Goal: Transaction & Acquisition: Purchase product/service

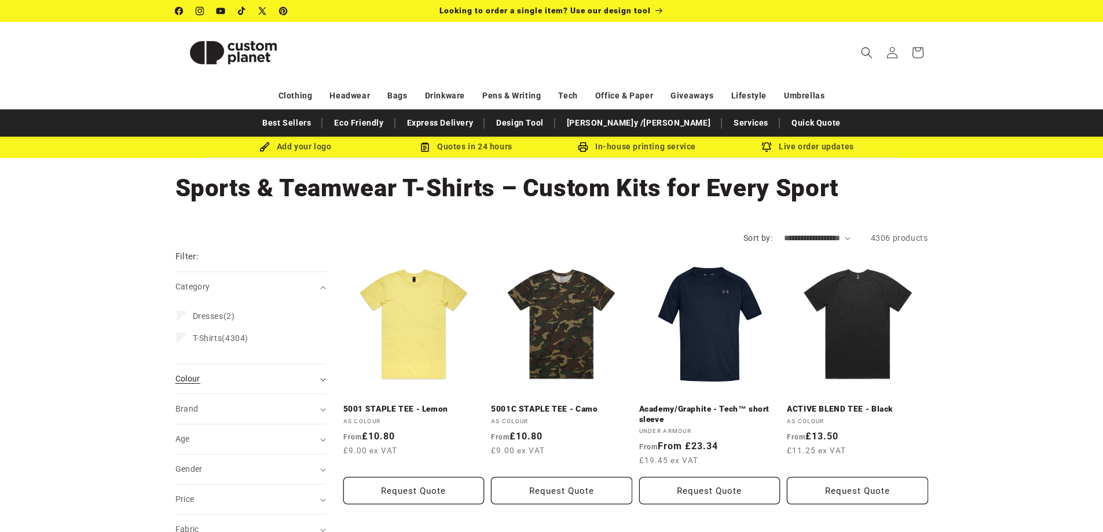
click at [194, 380] on span "Colour (0)" at bounding box center [187, 378] width 25 height 9
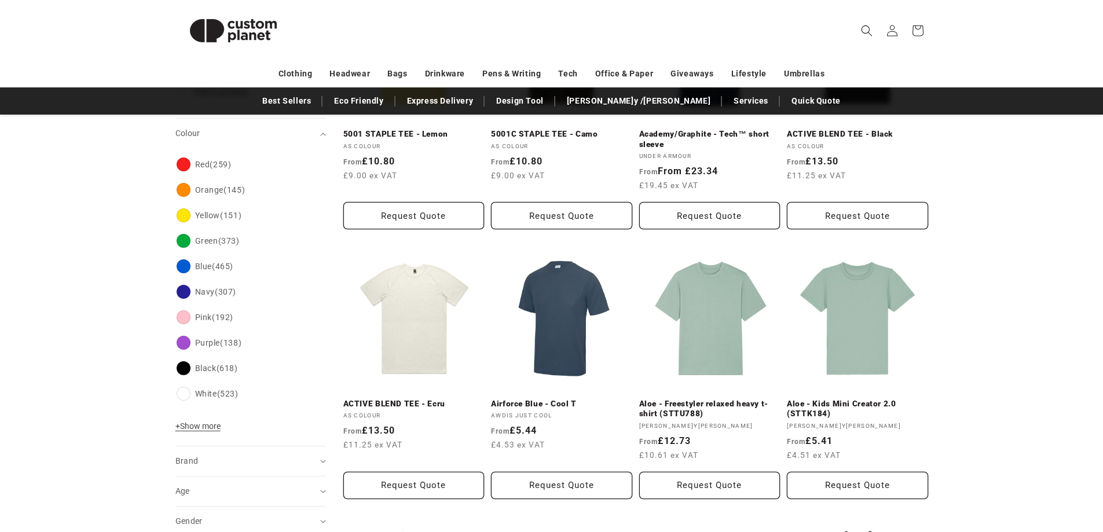
scroll to position [302, 0]
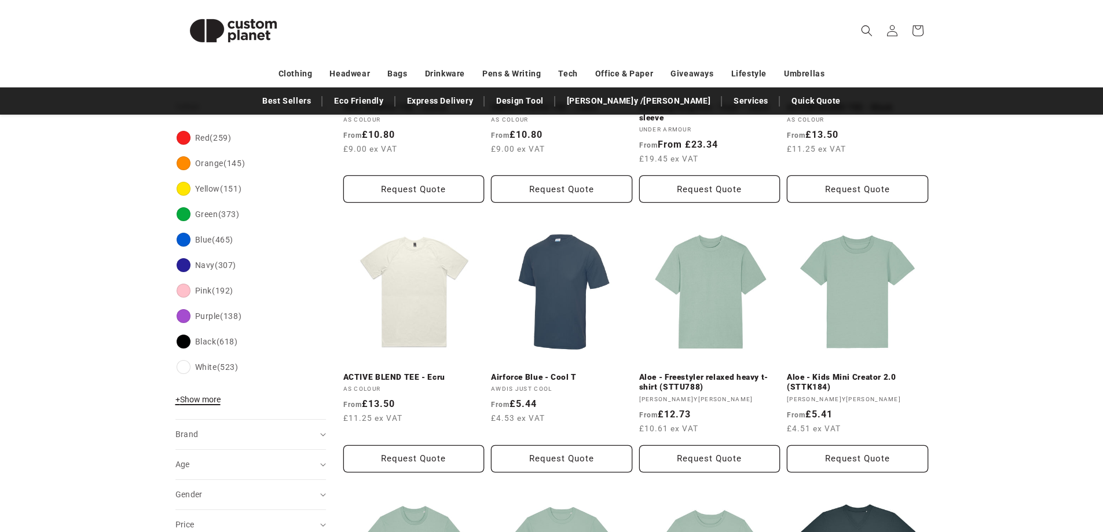
click at [208, 395] on span "+ Show more" at bounding box center [197, 399] width 45 height 9
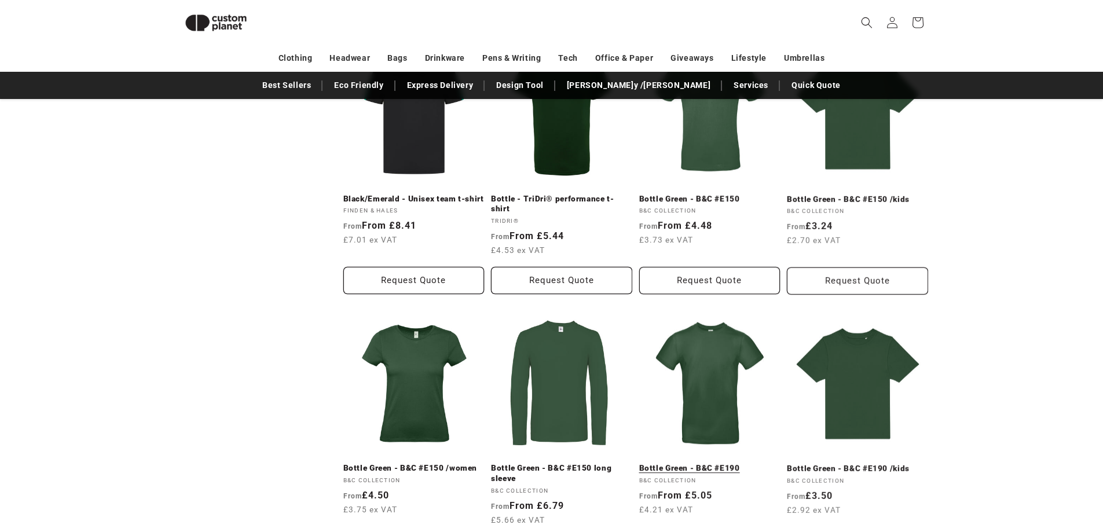
scroll to position [946, 0]
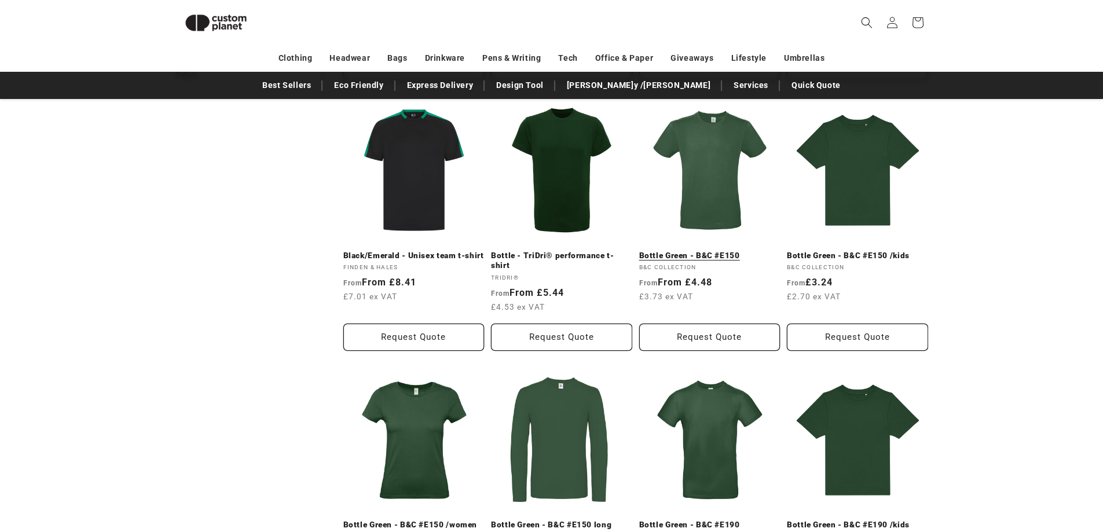
click at [701, 251] on link "Bottle Green - B&C #E150" at bounding box center [709, 256] width 141 height 10
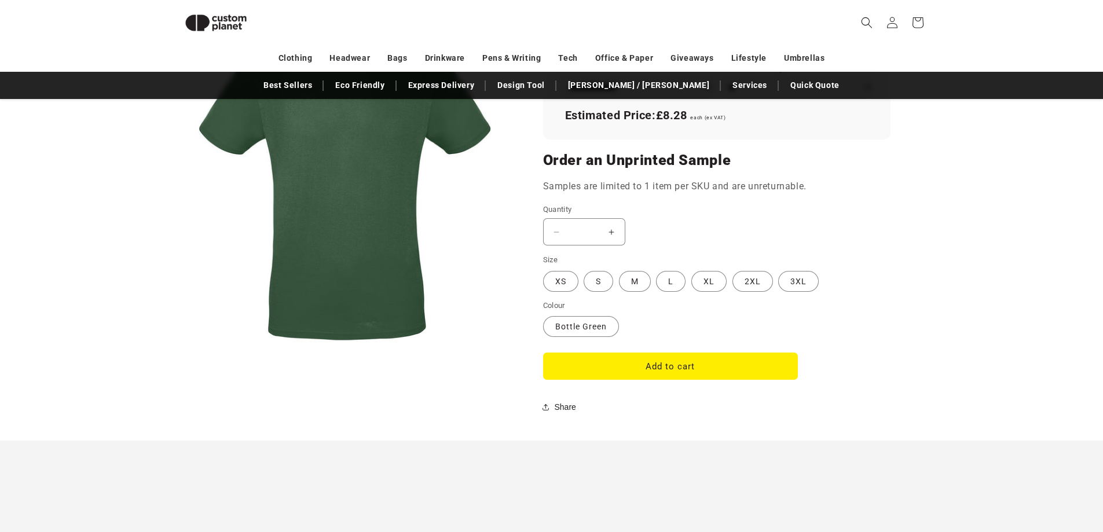
scroll to position [853, 0]
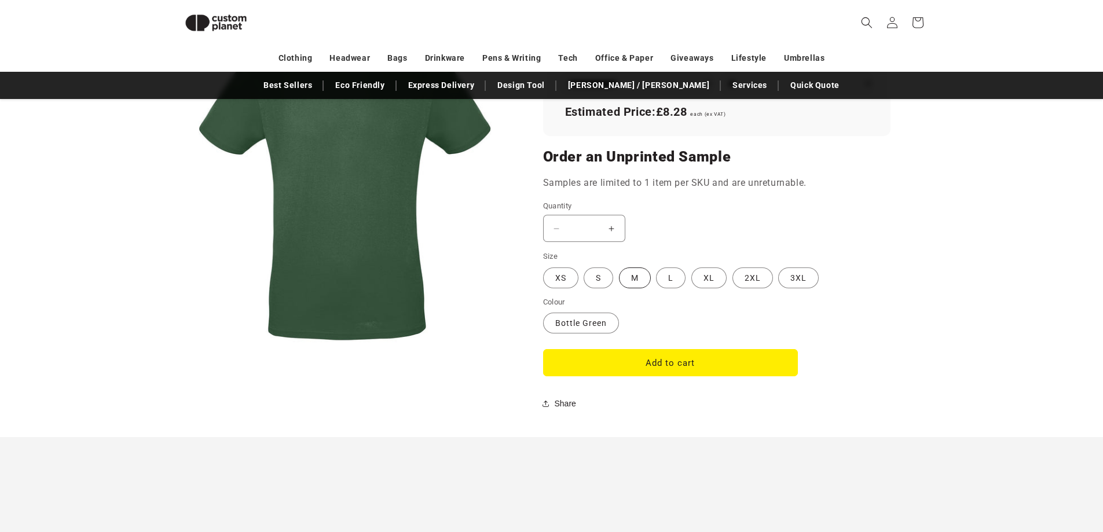
click at [637, 278] on label "M Variant sold out or unavailable" at bounding box center [635, 277] width 32 height 21
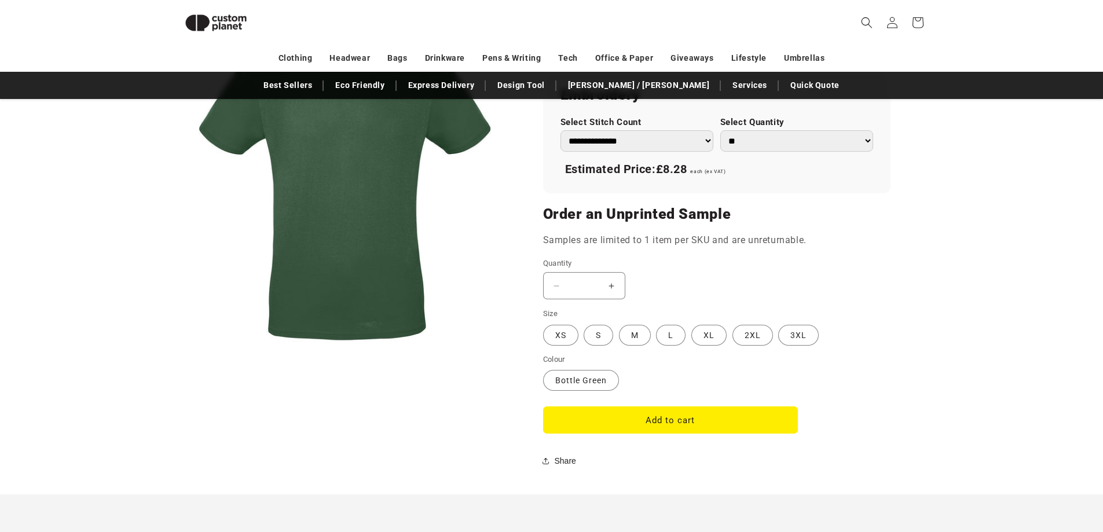
scroll to position [390, 0]
